Goal: Check status: Check status

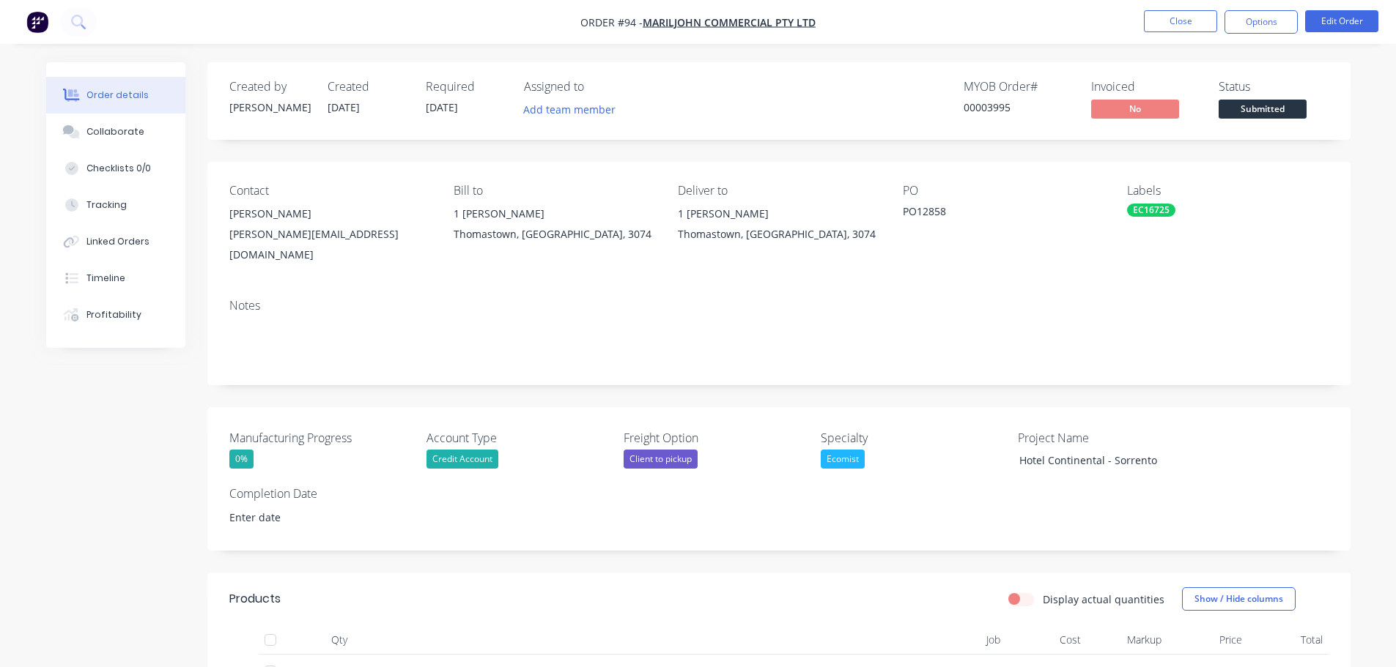
scroll to position [487, 0]
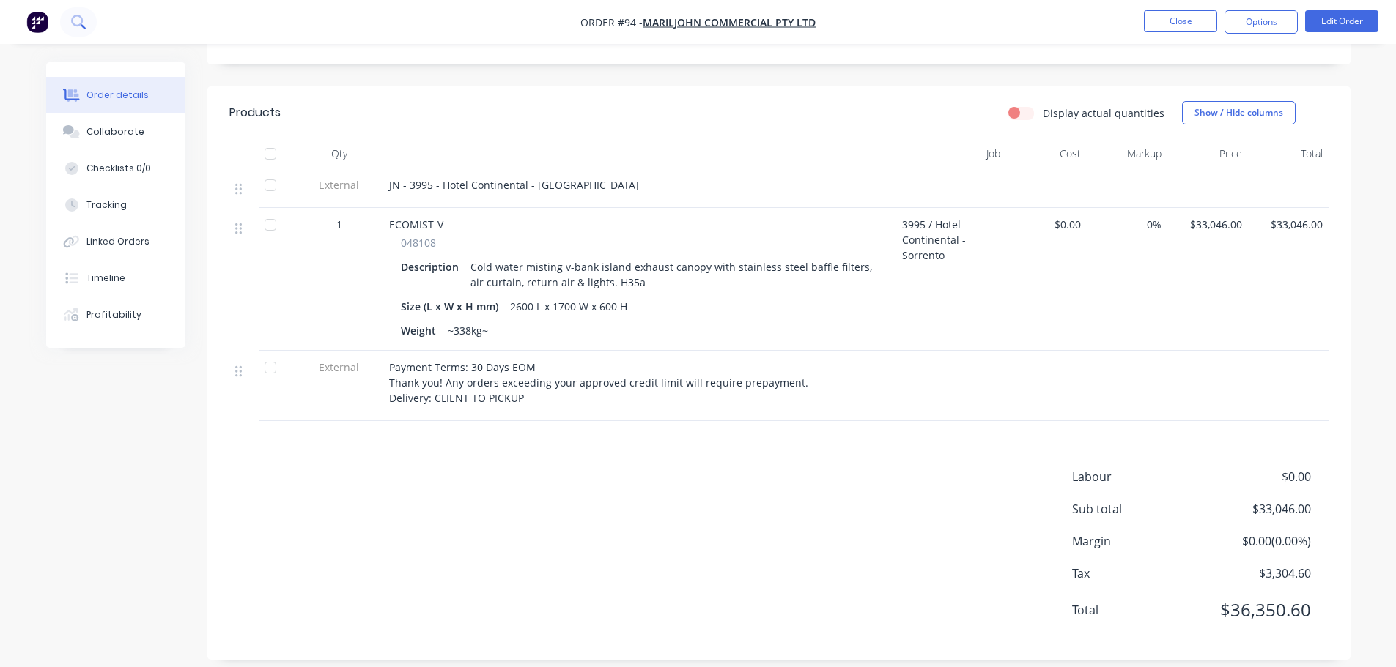
click at [87, 23] on button at bounding box center [78, 21] width 37 height 29
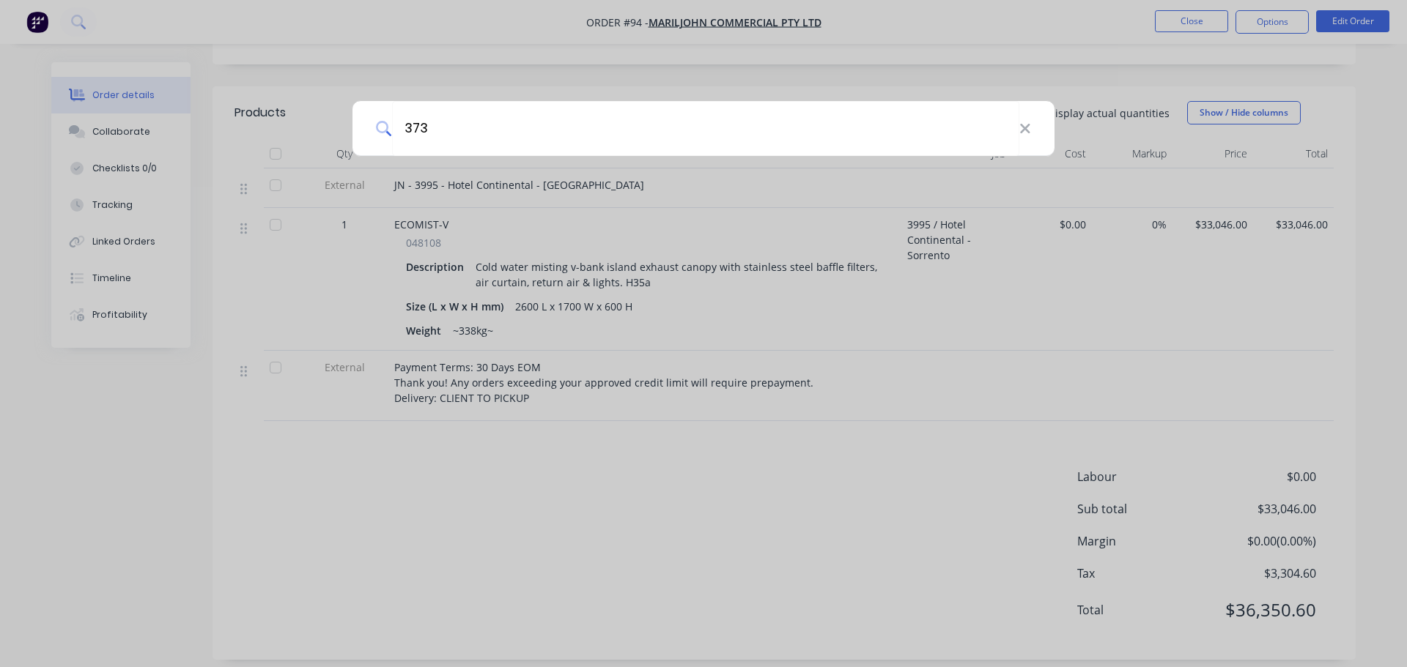
type input "373"
click at [544, 67] on div "373" at bounding box center [703, 333] width 1407 height 667
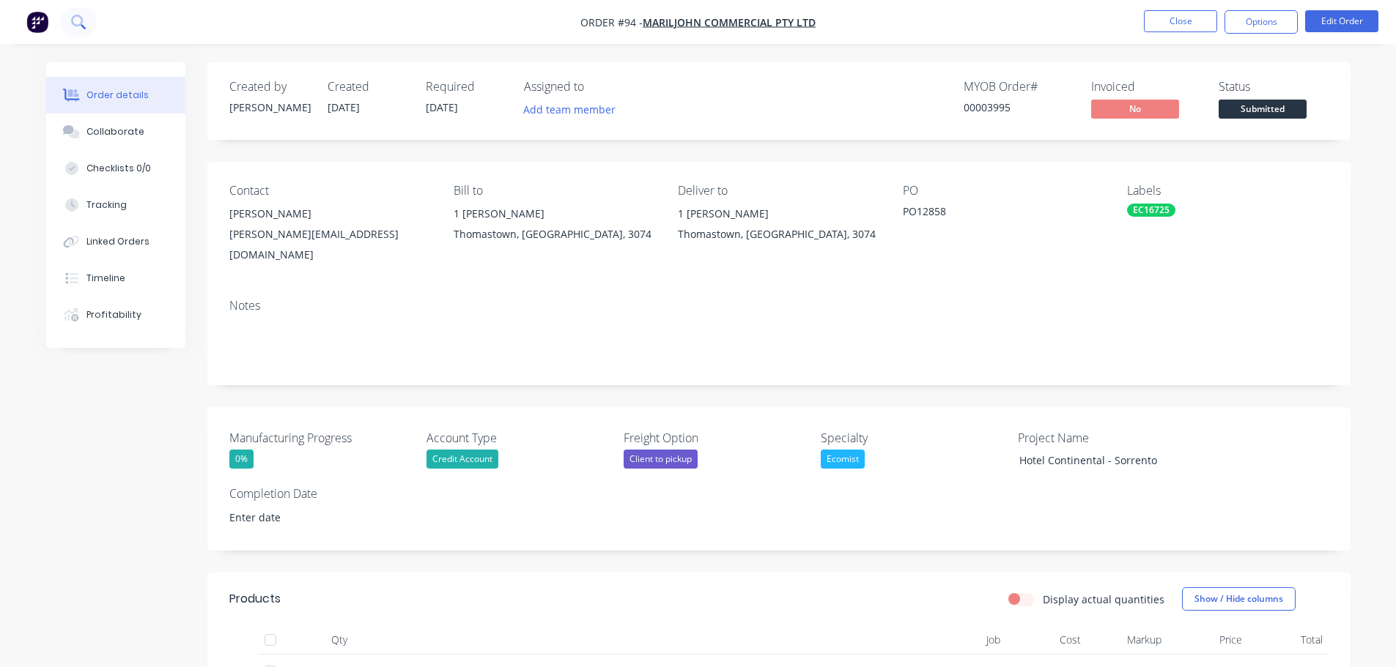
click at [78, 29] on button at bounding box center [78, 21] width 37 height 29
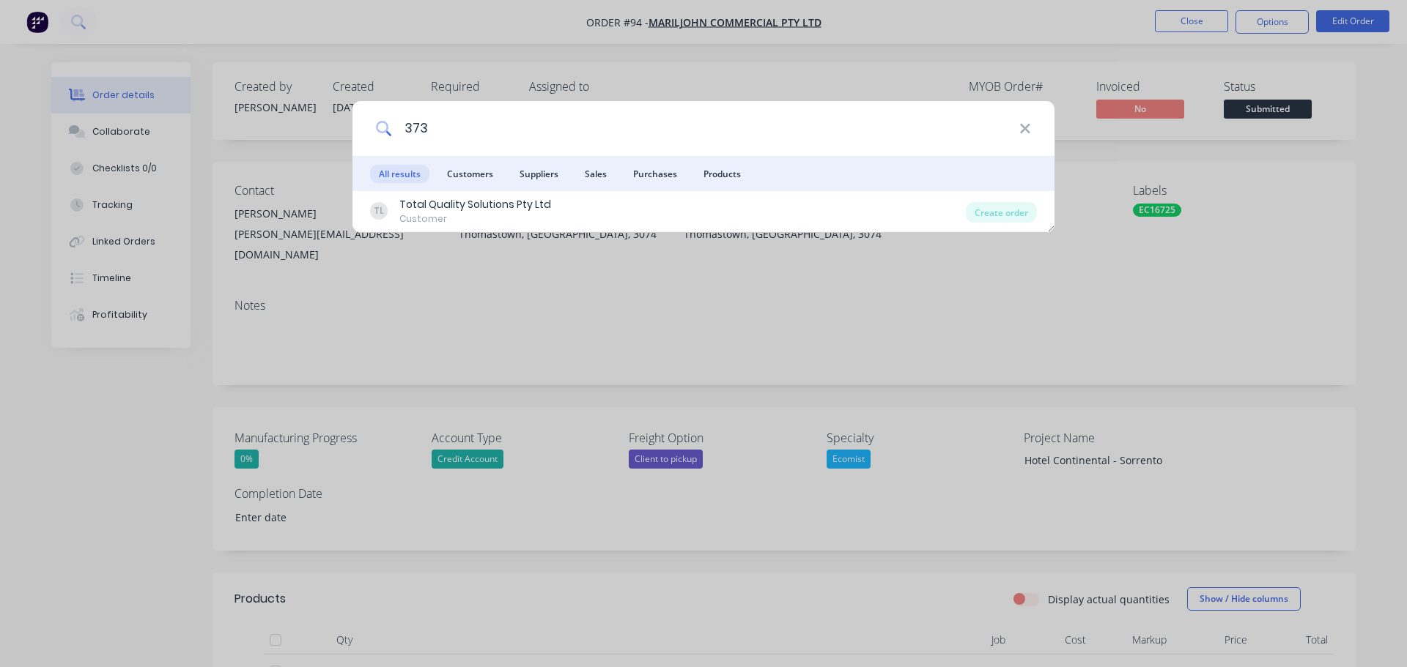
drag, startPoint x: 476, startPoint y: 132, endPoint x: 405, endPoint y: 121, distance: 71.2
click at [405, 121] on input "373" at bounding box center [705, 128] width 627 height 55
type input "caterlink"
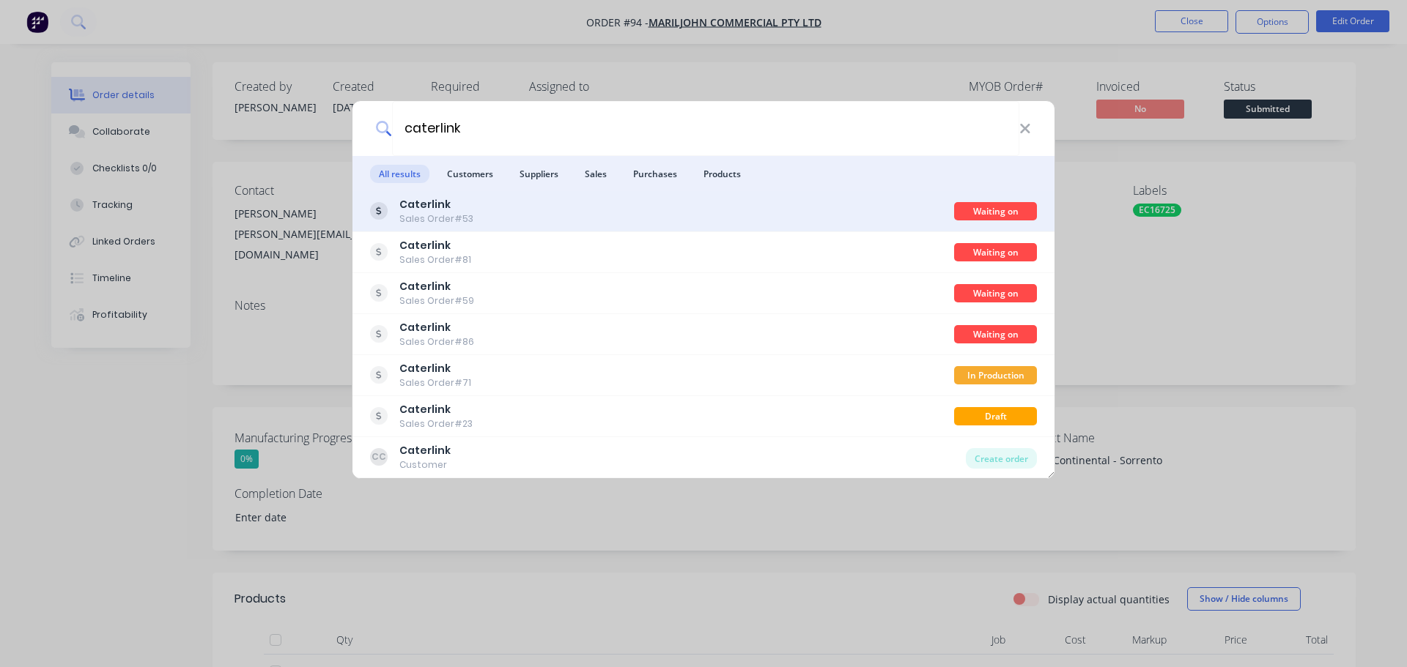
click at [533, 223] on div "Caterlink Sales Order #53" at bounding box center [662, 211] width 584 height 29
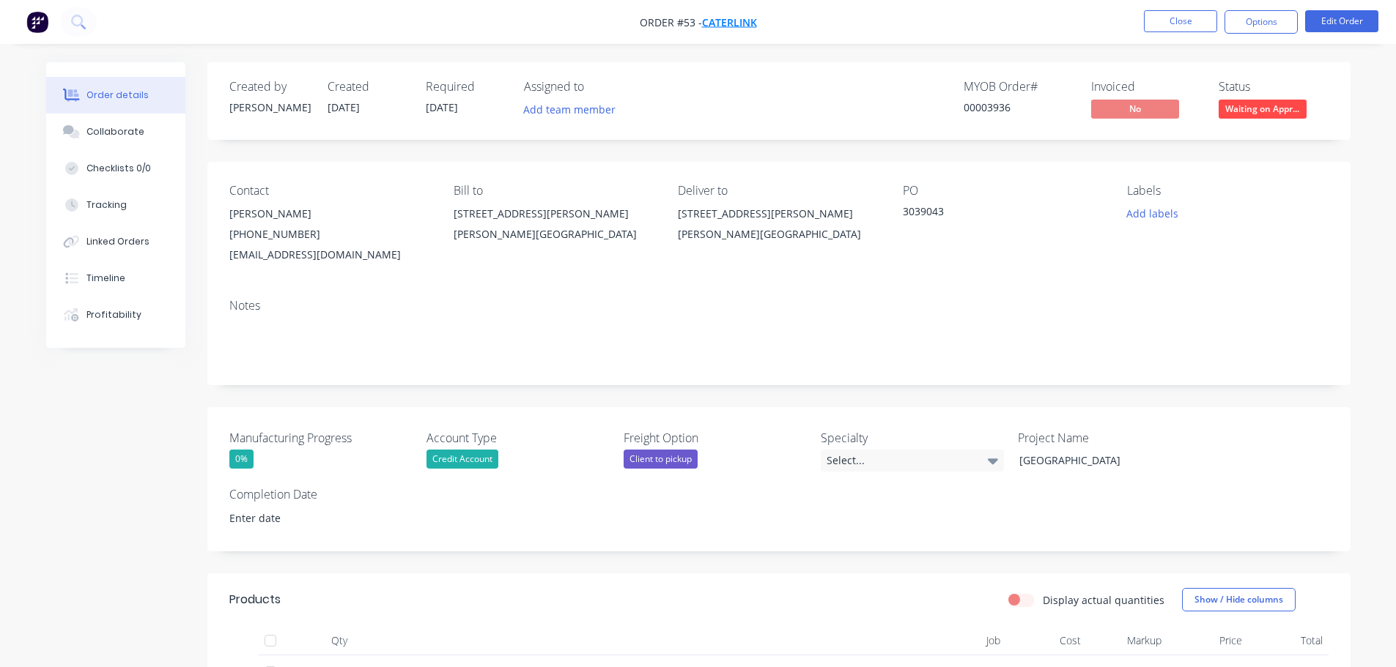
click at [740, 28] on span "Caterlink" at bounding box center [729, 22] width 55 height 14
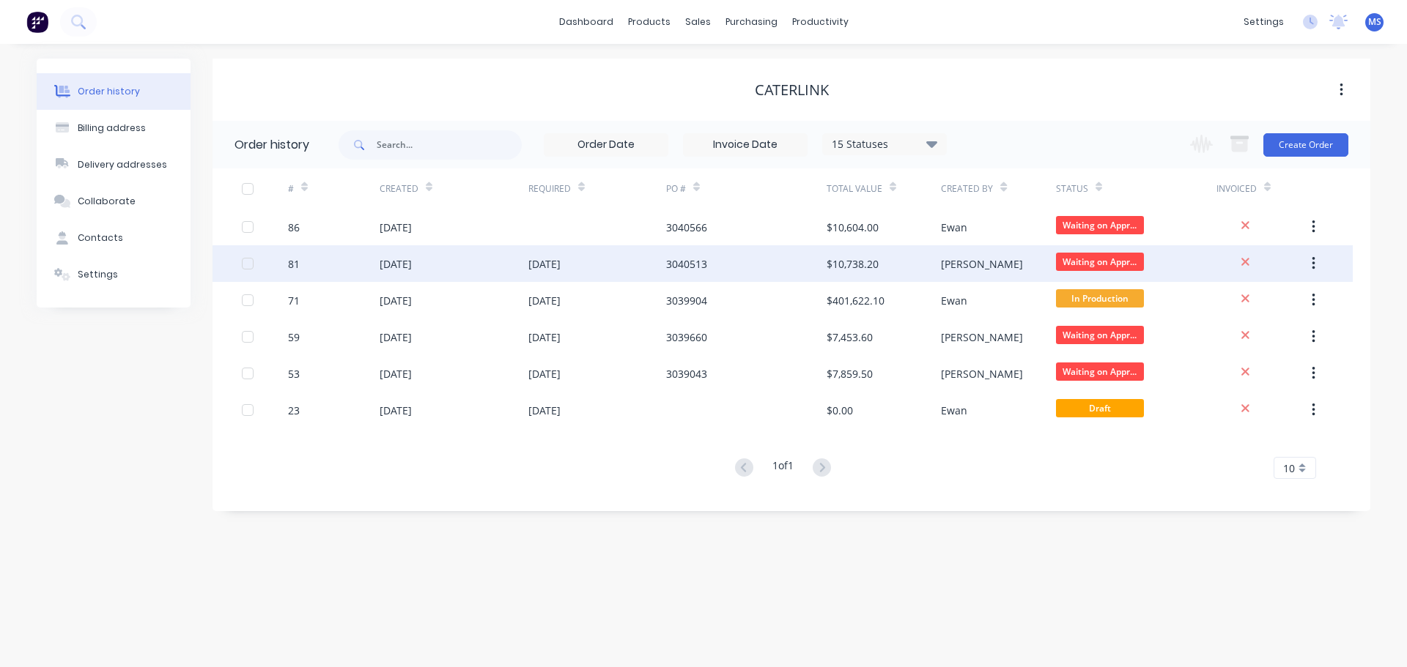
click at [403, 273] on div "[DATE]" at bounding box center [454, 263] width 149 height 37
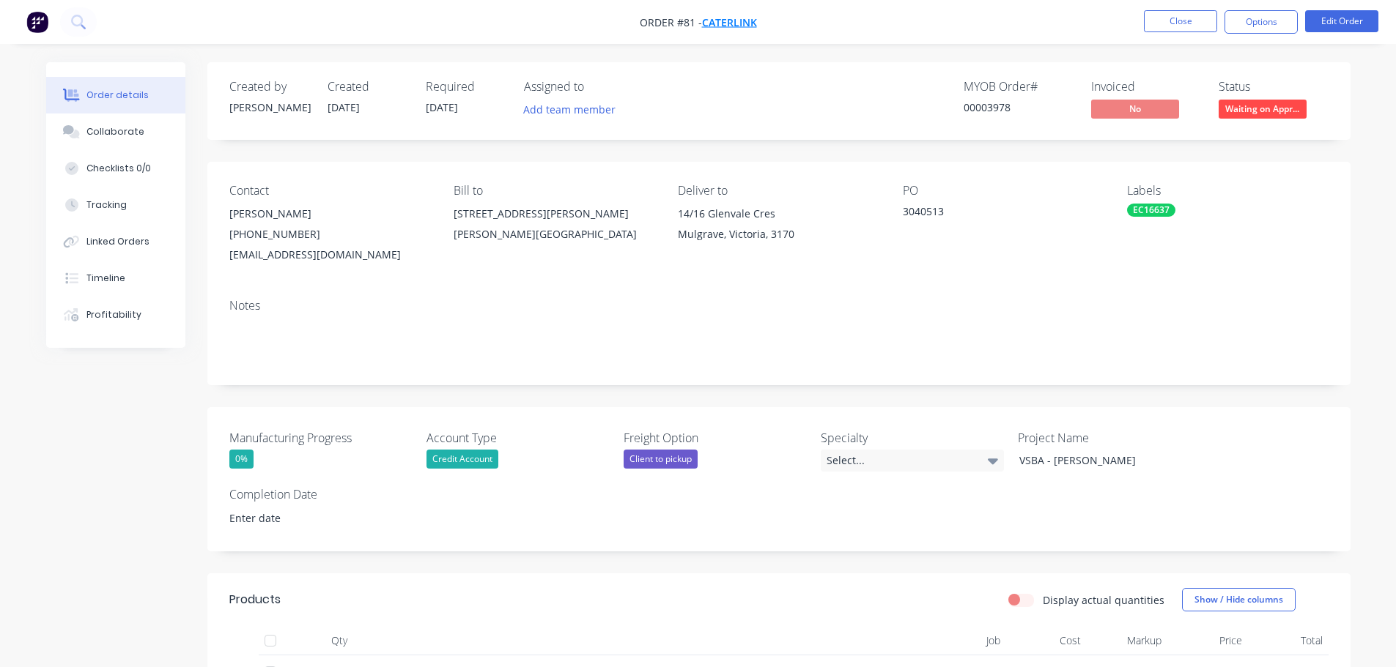
click at [725, 21] on span "Caterlink" at bounding box center [729, 22] width 55 height 14
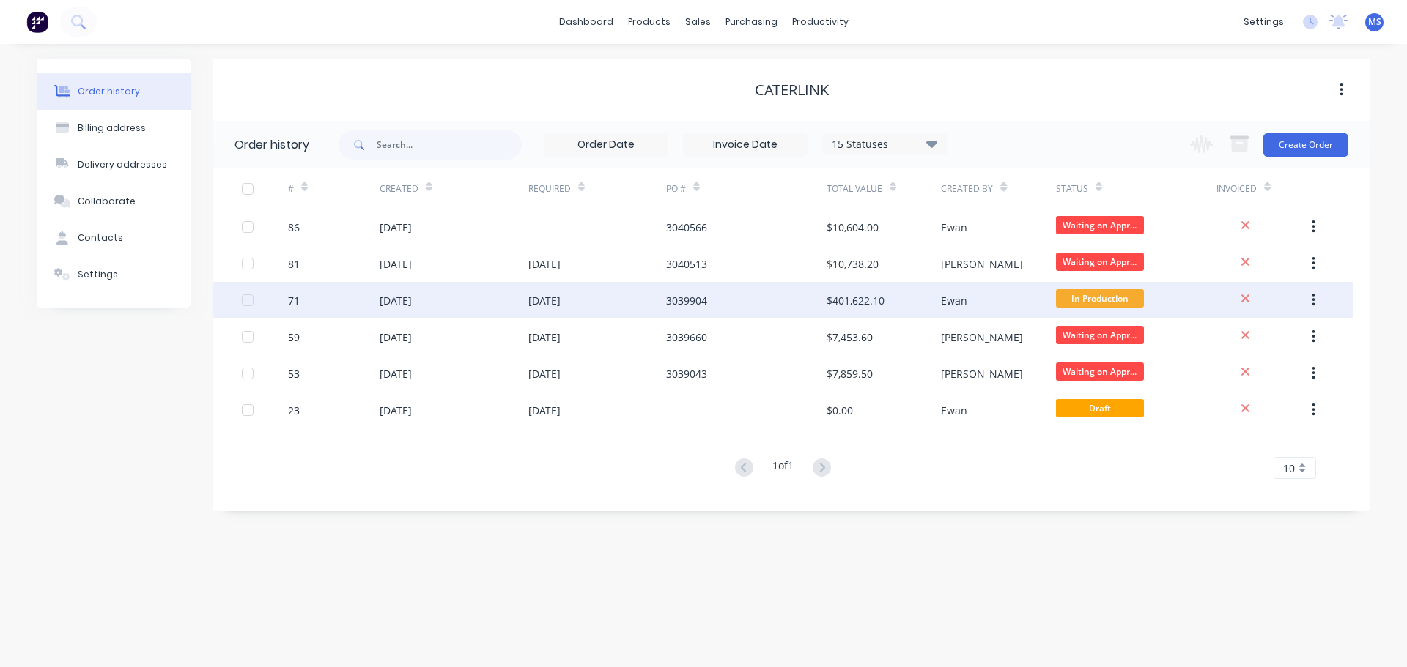
click at [426, 309] on div "[DATE]" at bounding box center [454, 300] width 149 height 37
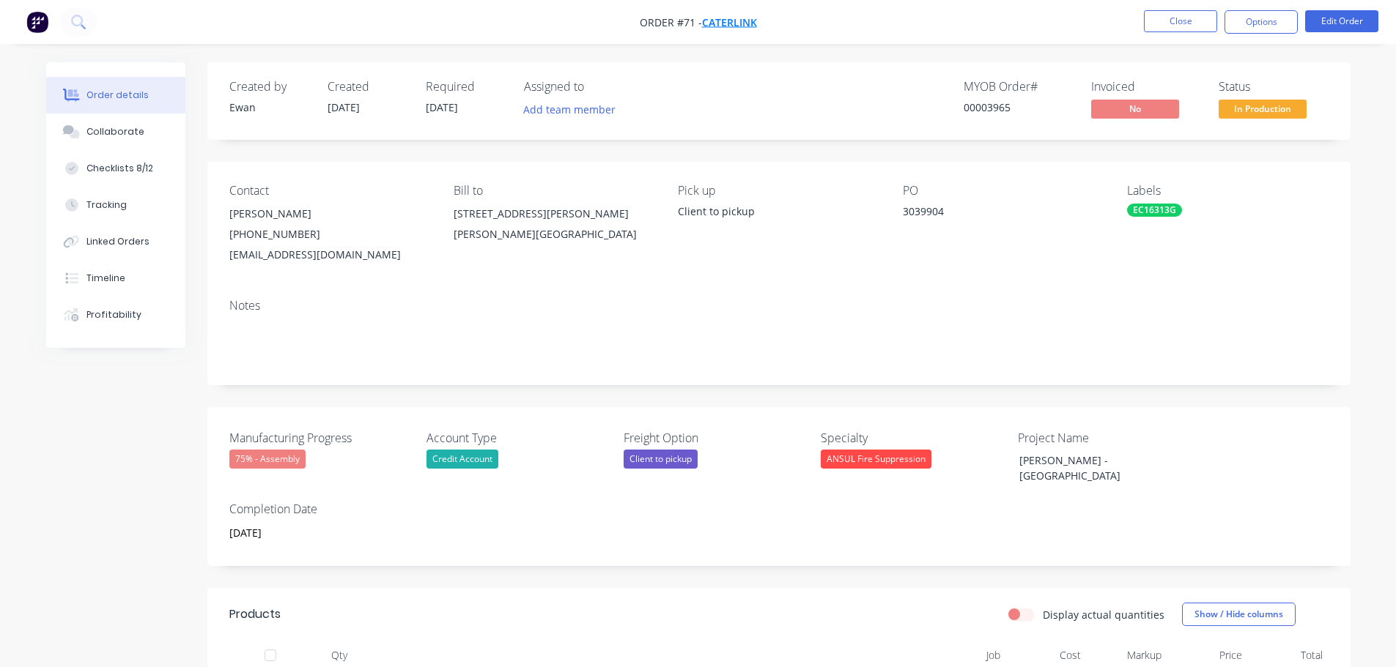
click at [704, 19] on span "Caterlink" at bounding box center [729, 22] width 55 height 14
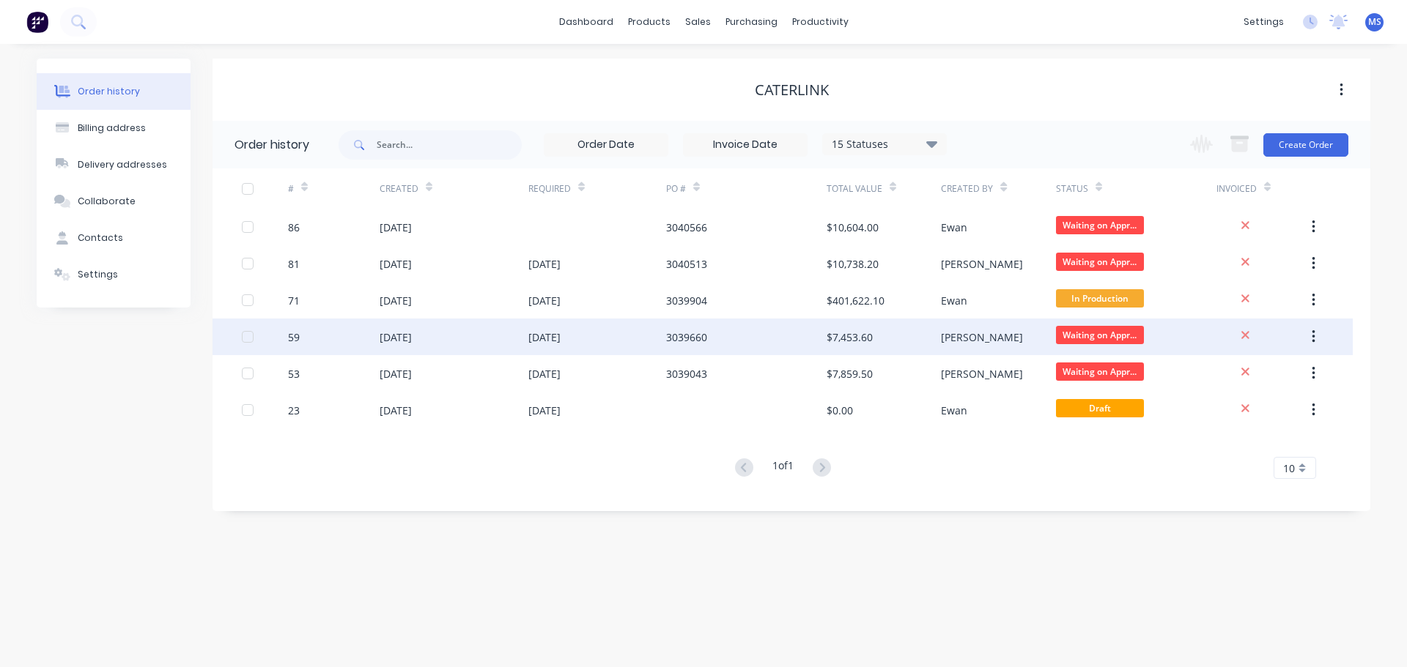
click at [582, 347] on div "[DATE]" at bounding box center [597, 337] width 138 height 37
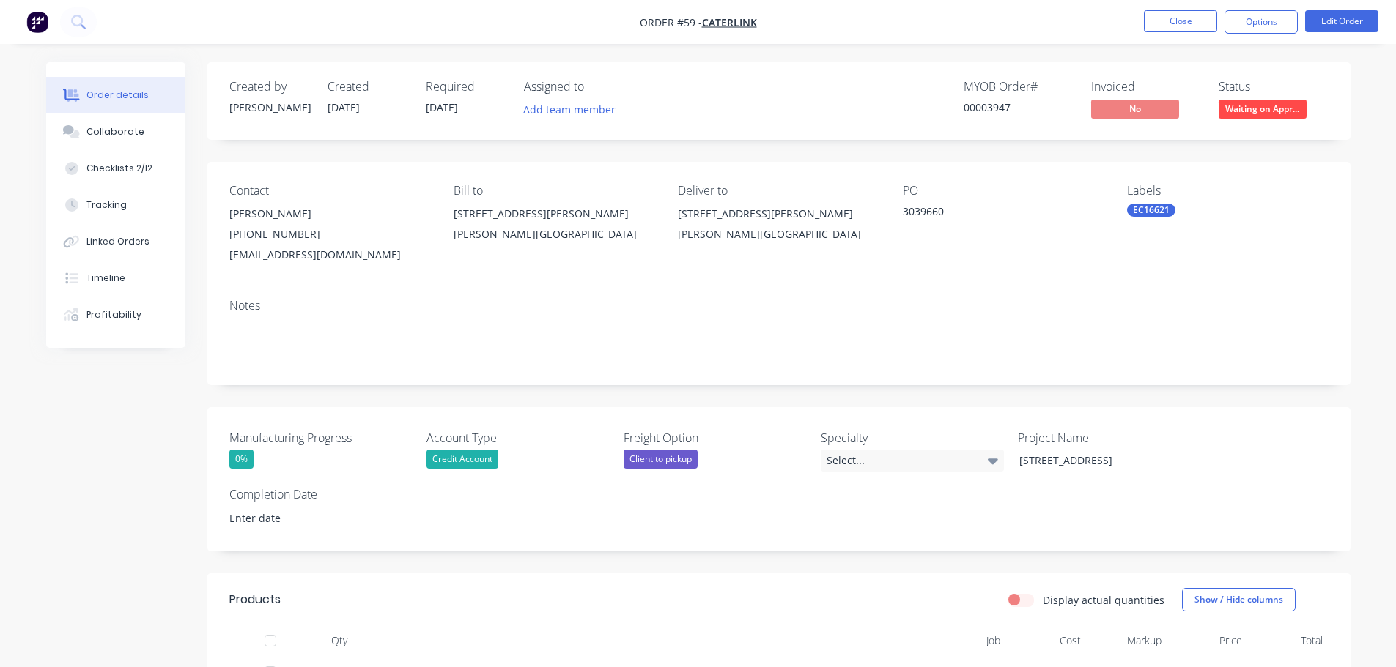
click at [929, 208] on div "3039660" at bounding box center [994, 214] width 183 height 21
copy div "3039660"
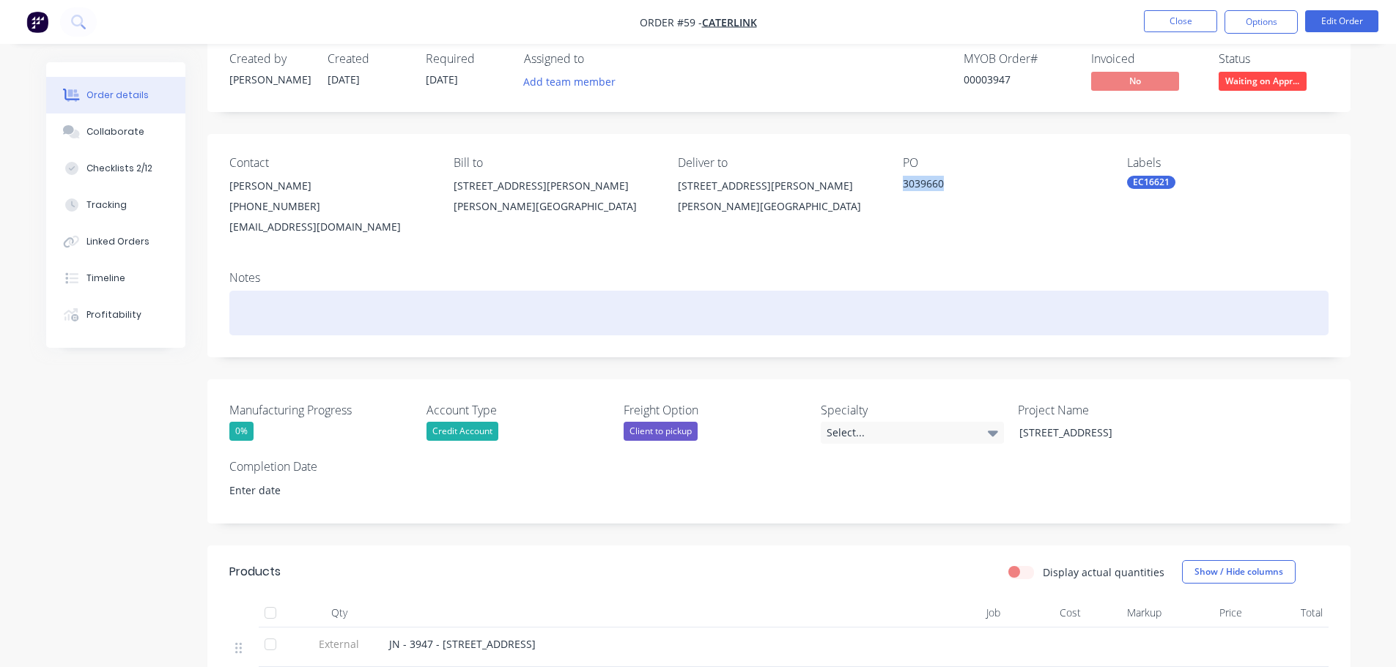
scroll to position [293, 0]
